Goal: Task Accomplishment & Management: Use online tool/utility

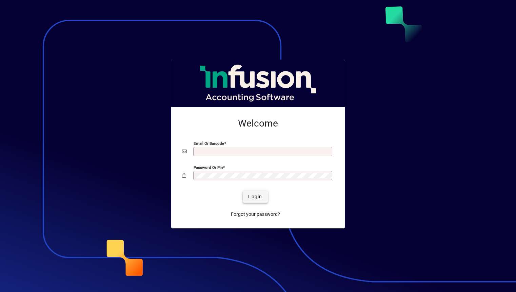
type input "**********"
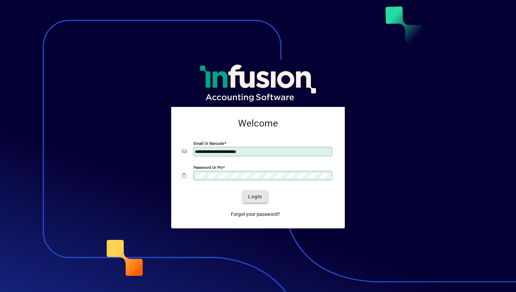
drag, startPoint x: 256, startPoint y: 195, endPoint x: 261, endPoint y: 196, distance: 5.2
click at [256, 195] on span "Login" at bounding box center [255, 196] width 14 height 7
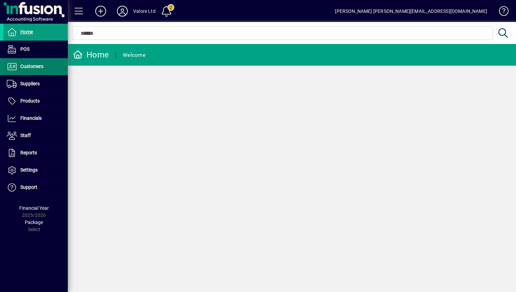
click at [36, 68] on span "Customers" at bounding box center [31, 66] width 23 height 5
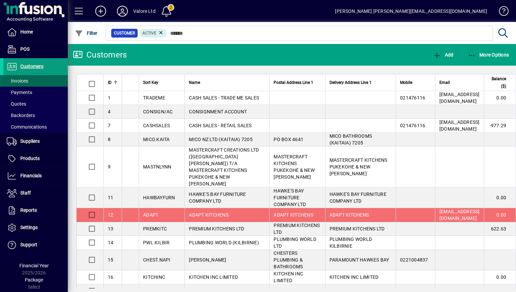
drag, startPoint x: 25, startPoint y: 84, endPoint x: 29, endPoint y: 82, distance: 4.3
click at [25, 83] on span "Invoices" at bounding box center [17, 80] width 21 height 5
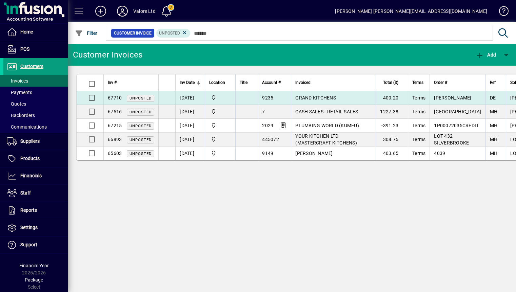
click at [111, 100] on span "67710" at bounding box center [115, 97] width 14 height 5
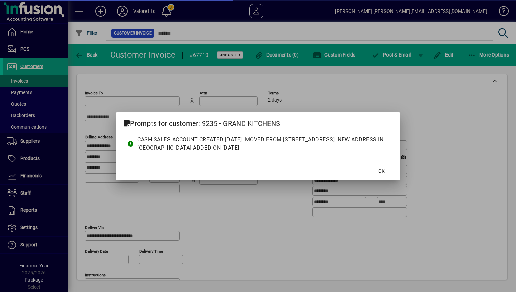
type input "**********"
click at [380, 171] on span "OK" at bounding box center [381, 171] width 6 height 7
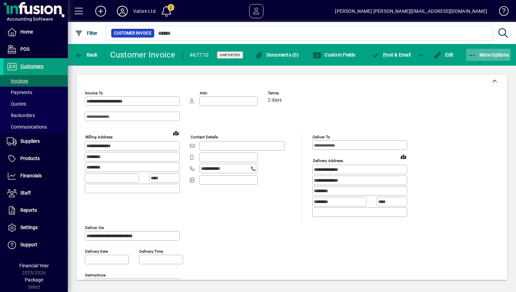
click at [490, 56] on span "More Options" at bounding box center [488, 54] width 41 height 5
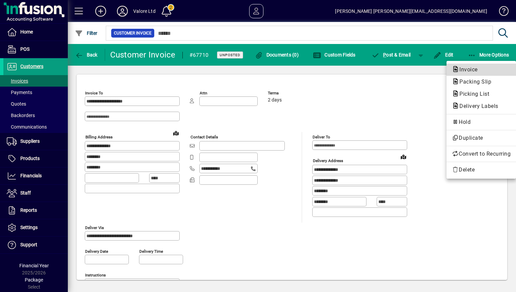
click at [473, 69] on span "Invoice" at bounding box center [466, 69] width 29 height 6
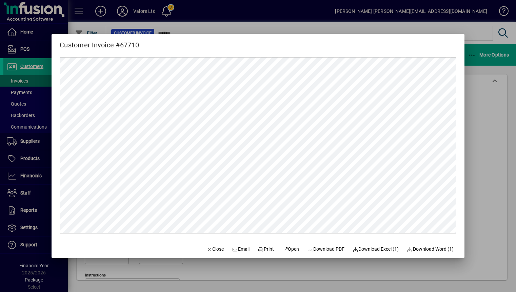
click at [491, 112] on div at bounding box center [258, 146] width 516 height 292
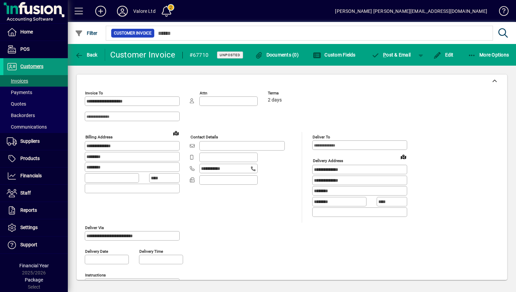
click at [31, 64] on span "Customers" at bounding box center [31, 66] width 23 height 5
